Goal: Transaction & Acquisition: Purchase product/service

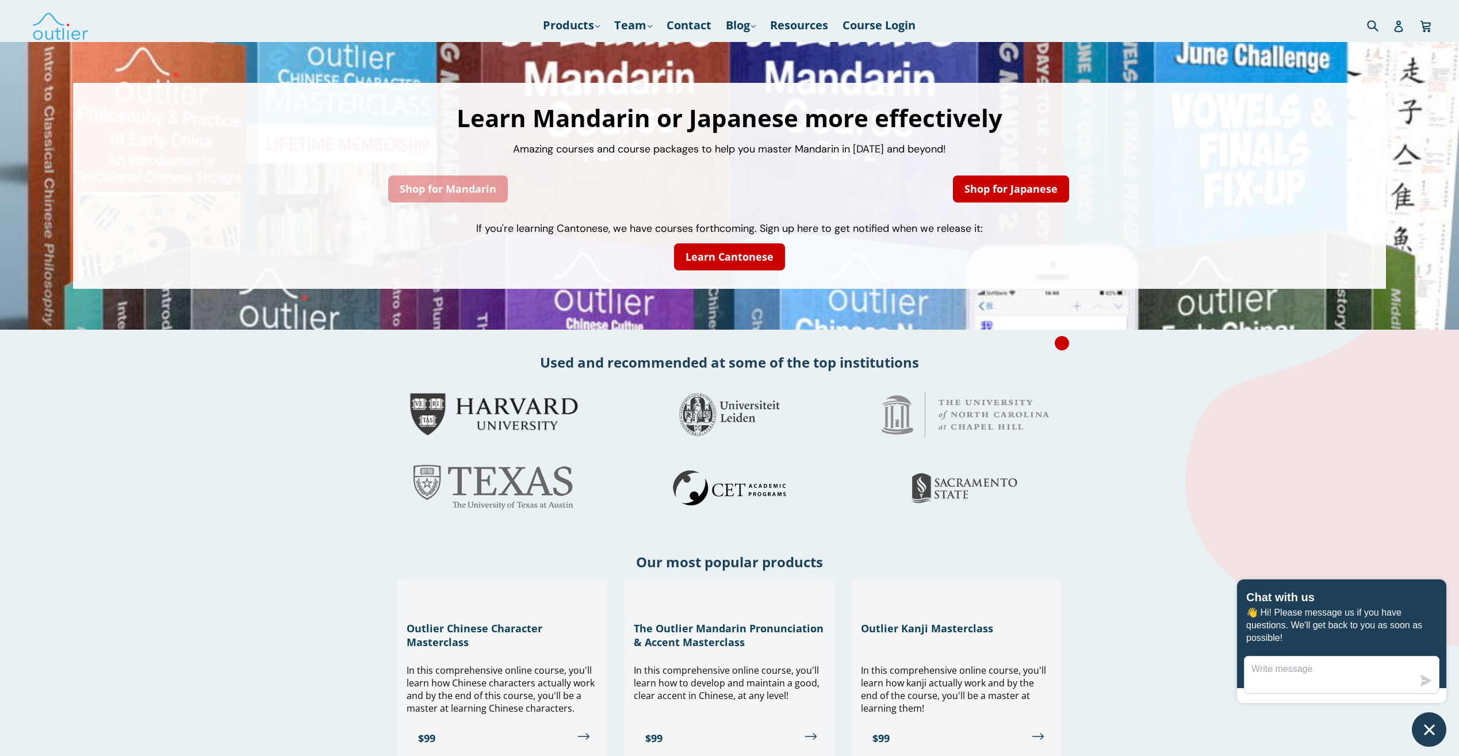
click at [467, 194] on link "Shop for Mandarin" at bounding box center [448, 188] width 120 height 27
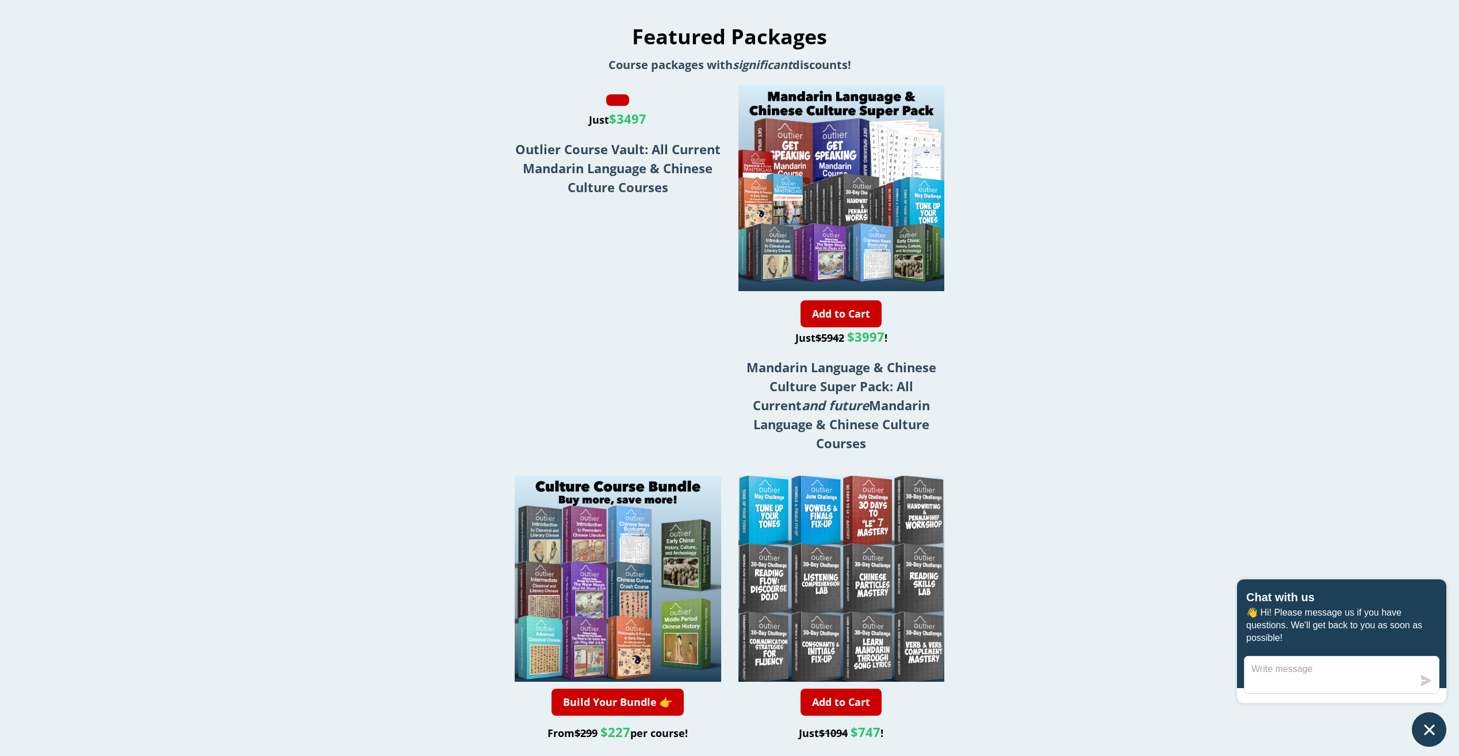
scroll to position [1610, 0]
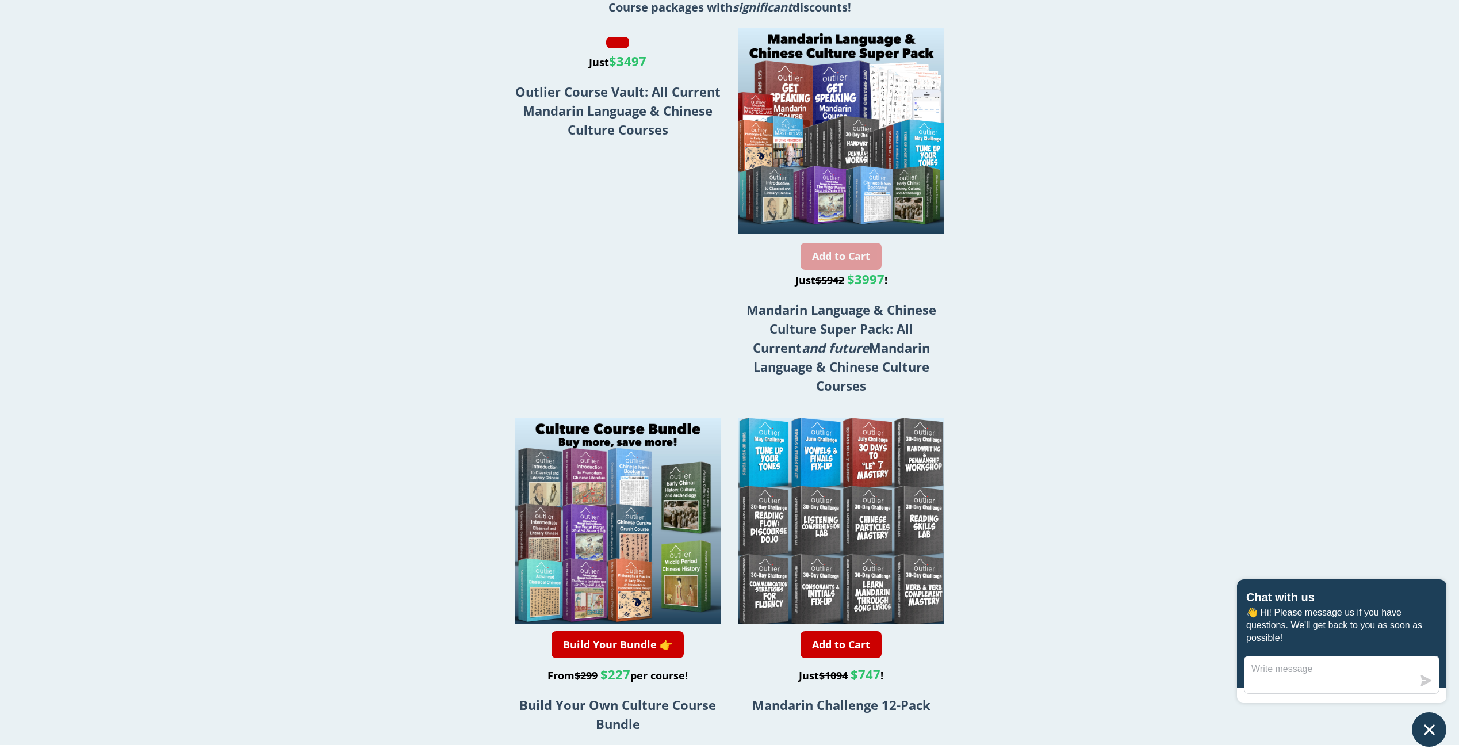
click at [838, 270] on link "Add to Cart" at bounding box center [841, 256] width 81 height 27
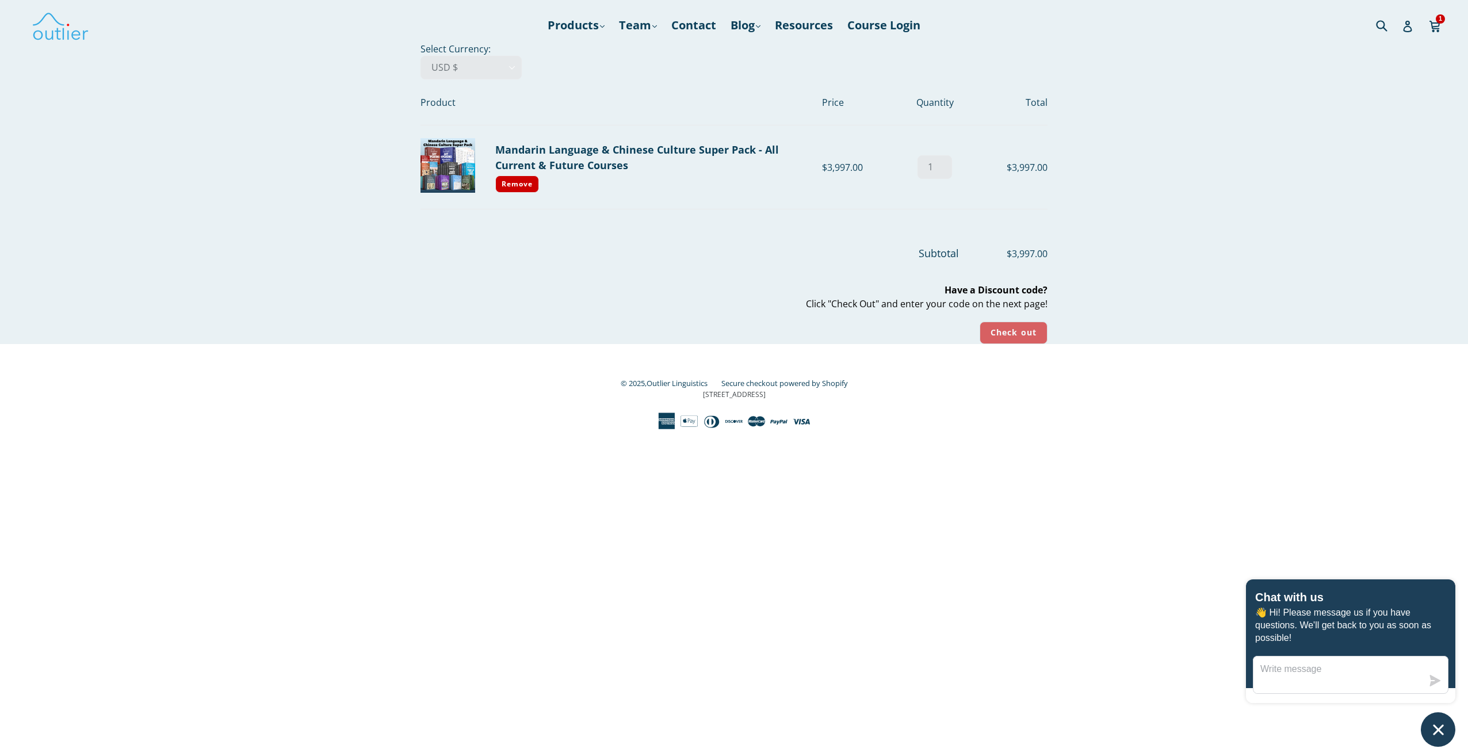
click at [1008, 330] on input "Check out" at bounding box center [1013, 332] width 68 height 22
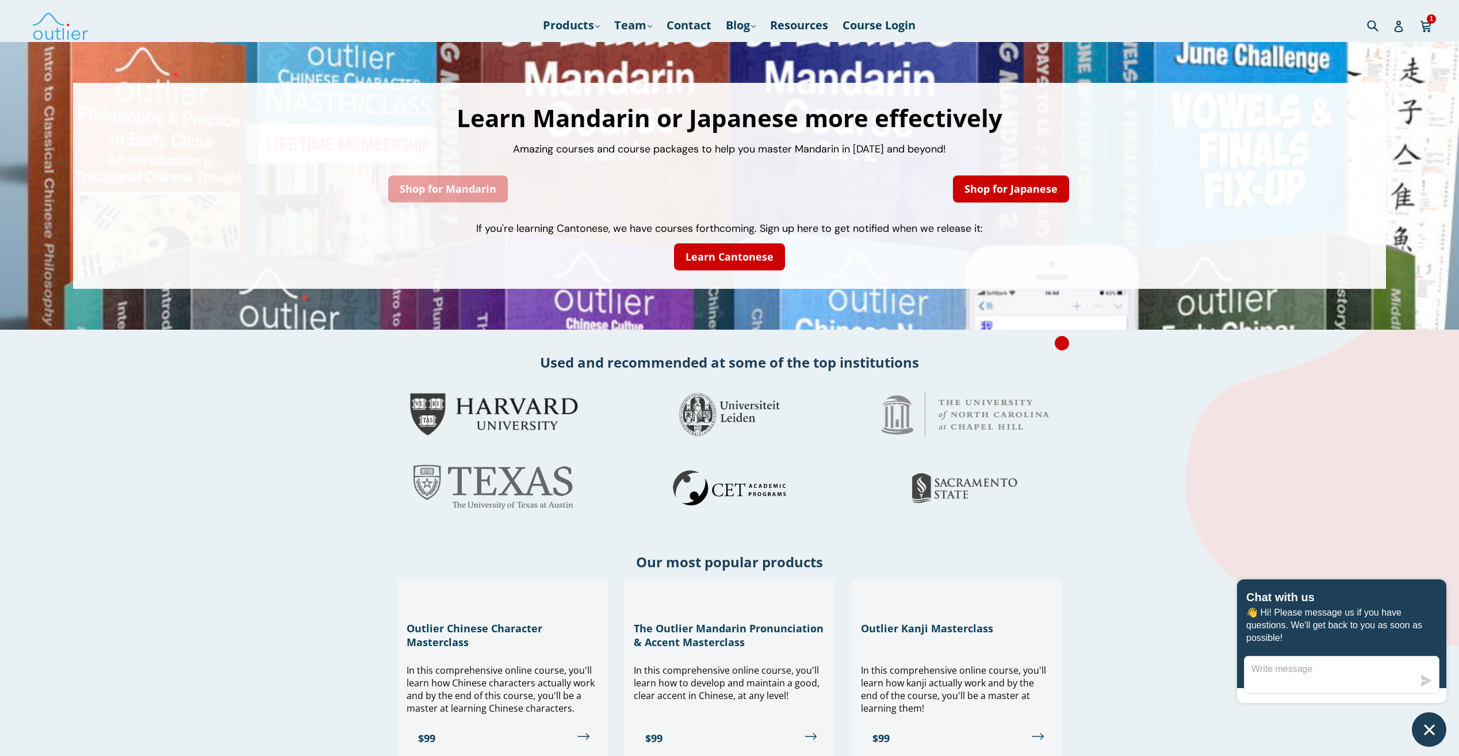
click at [413, 191] on link "Shop for Mandarin" at bounding box center [448, 188] width 120 height 27
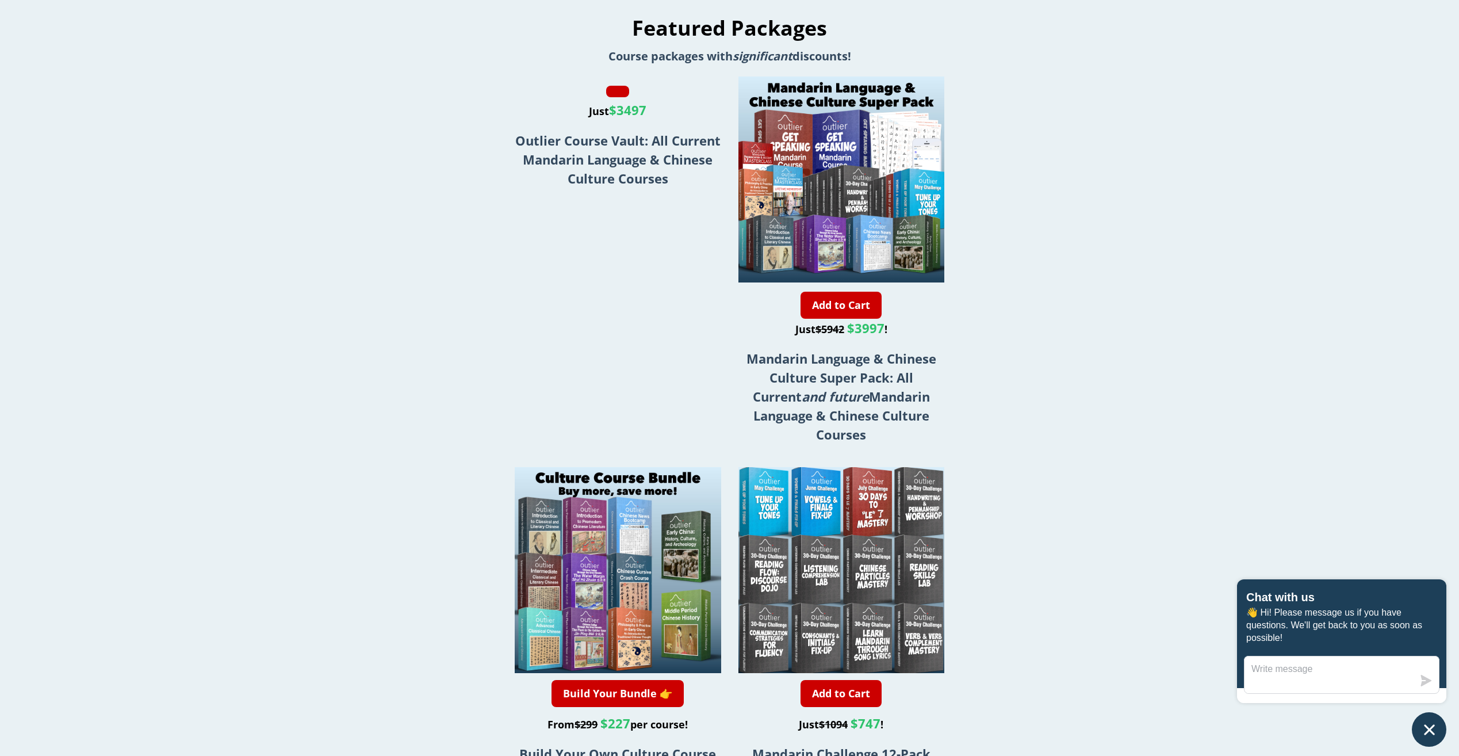
scroll to position [1610, 0]
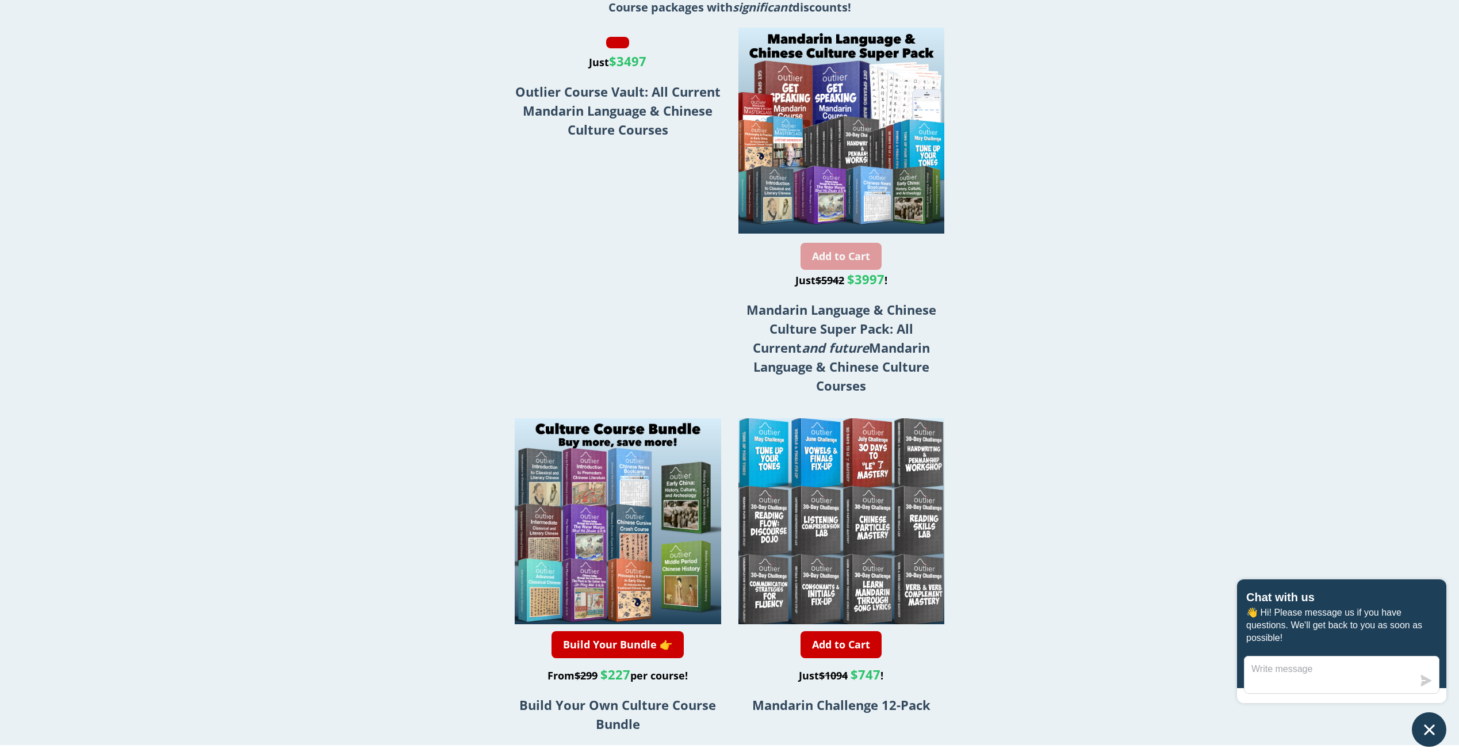
click at [821, 270] on link "Add to Cart" at bounding box center [841, 256] width 81 height 27
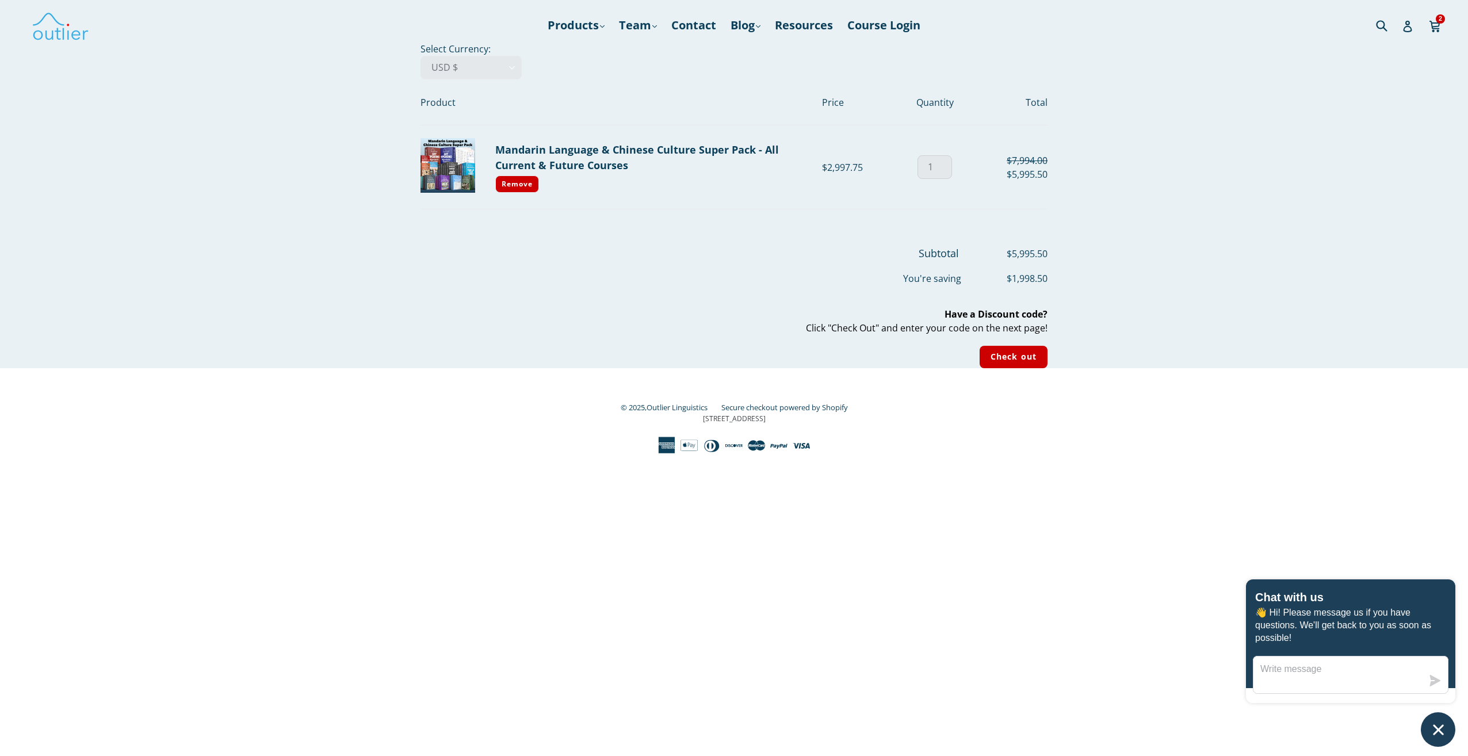
type input "1"
click at [942, 170] on input "1" at bounding box center [934, 167] width 35 height 24
click at [1024, 361] on input "Check out" at bounding box center [1013, 357] width 68 height 22
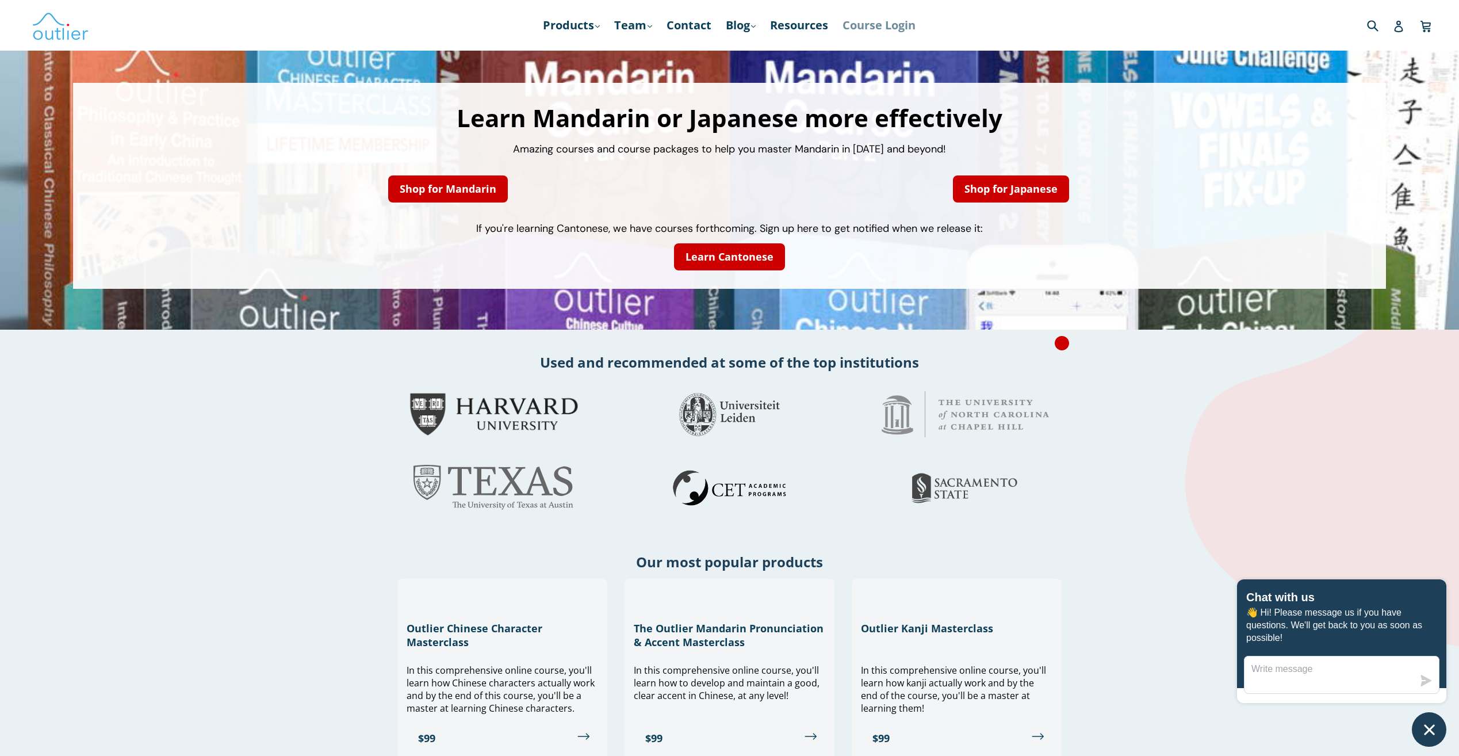
click at [883, 22] on link "Course Login" at bounding box center [879, 25] width 85 height 21
